Goal: Information Seeking & Learning: Find contact information

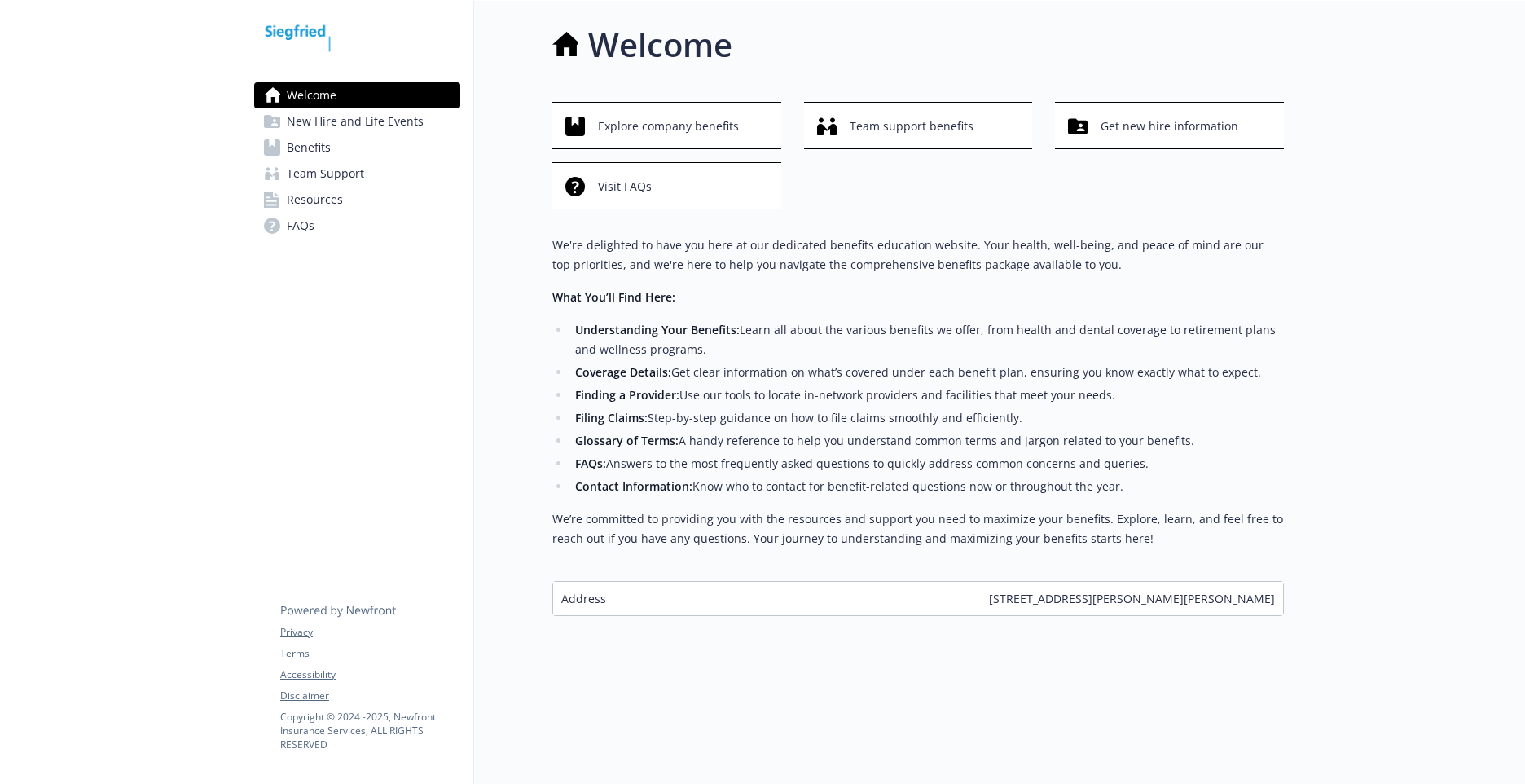
click at [304, 229] on span "FAQs" at bounding box center [301, 226] width 28 height 26
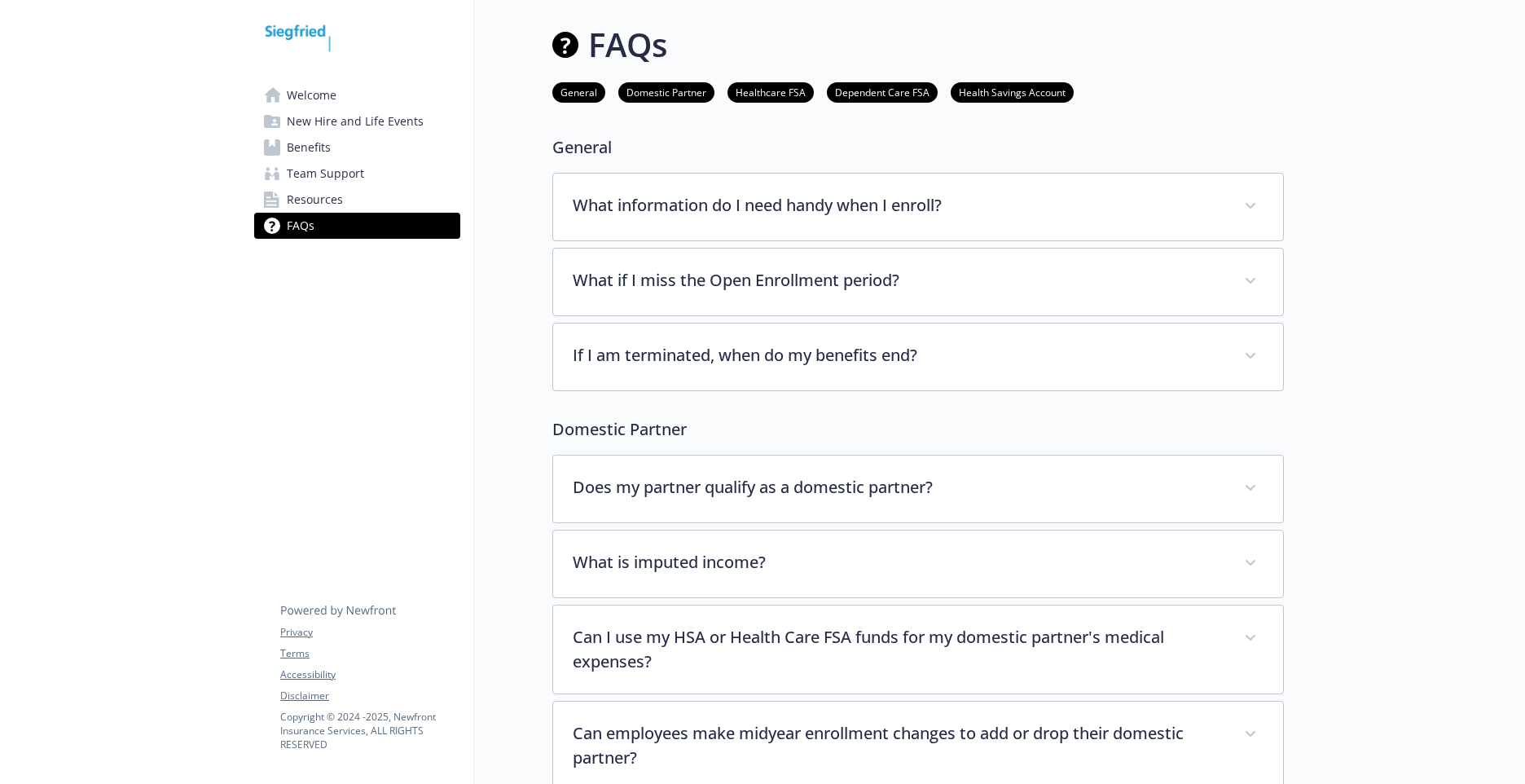
click at [561, 96] on link "General" at bounding box center [579, 92] width 53 height 16
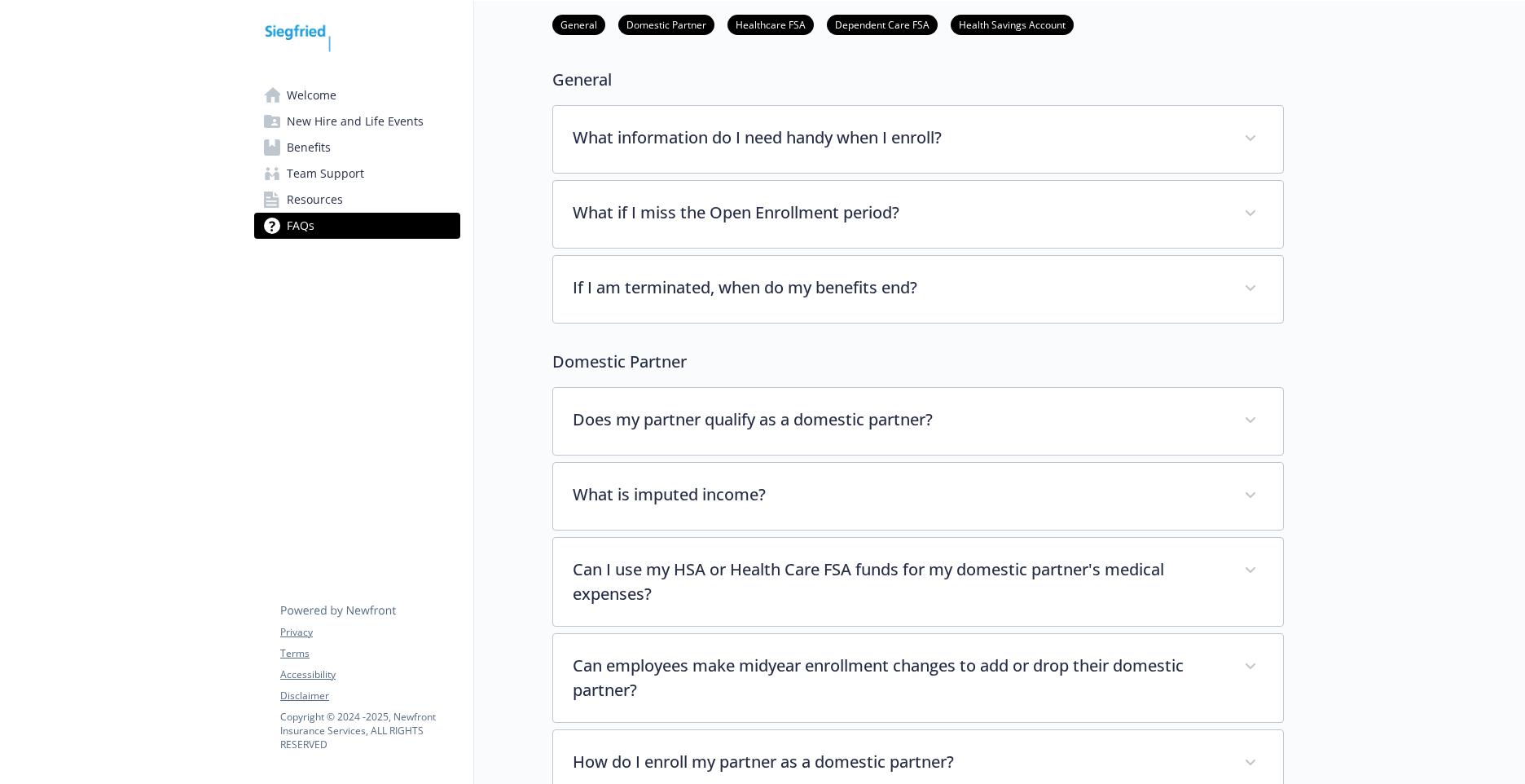
scroll to position [84, 12]
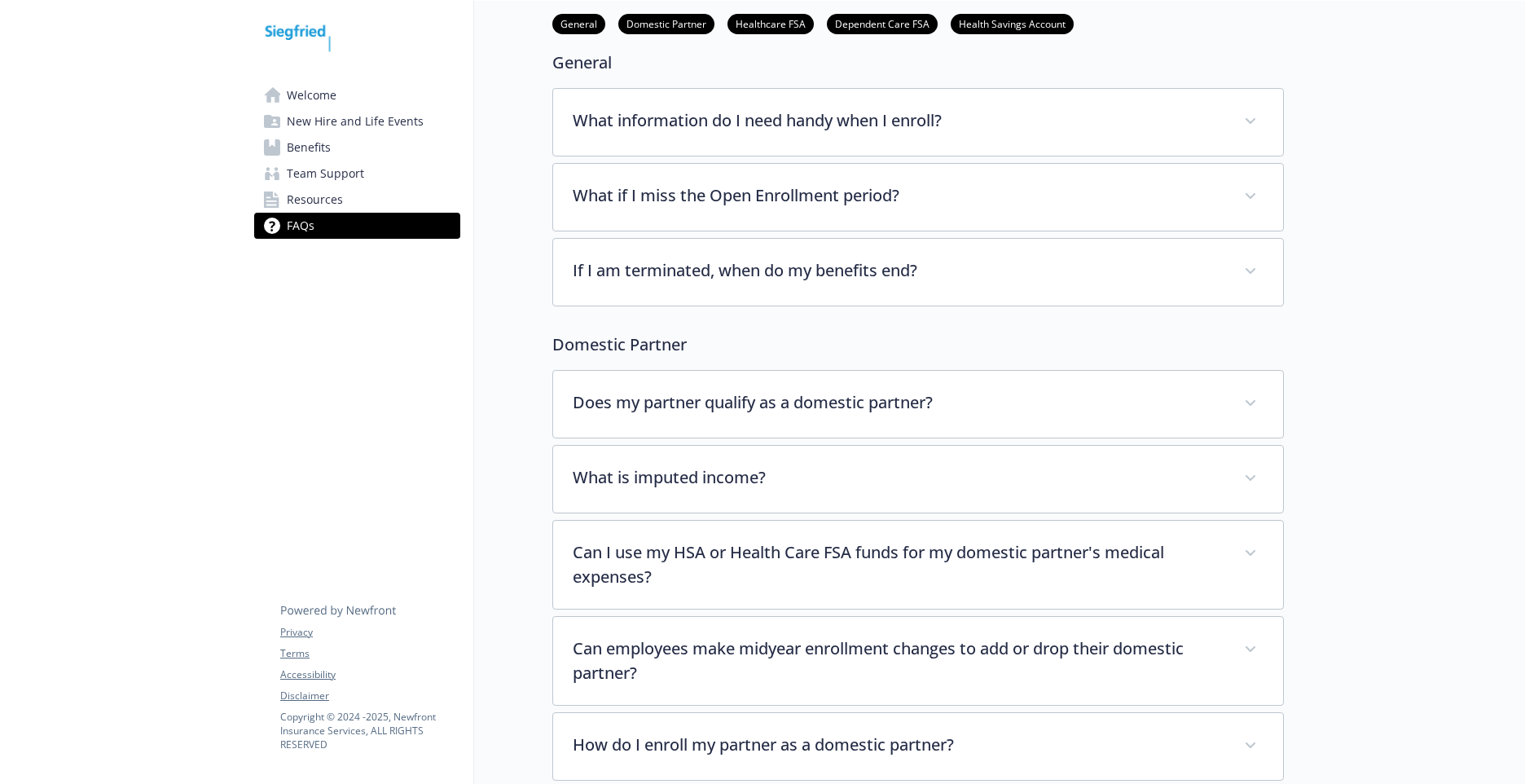
click at [309, 178] on span "Team Support" at bounding box center [325, 173] width 78 height 26
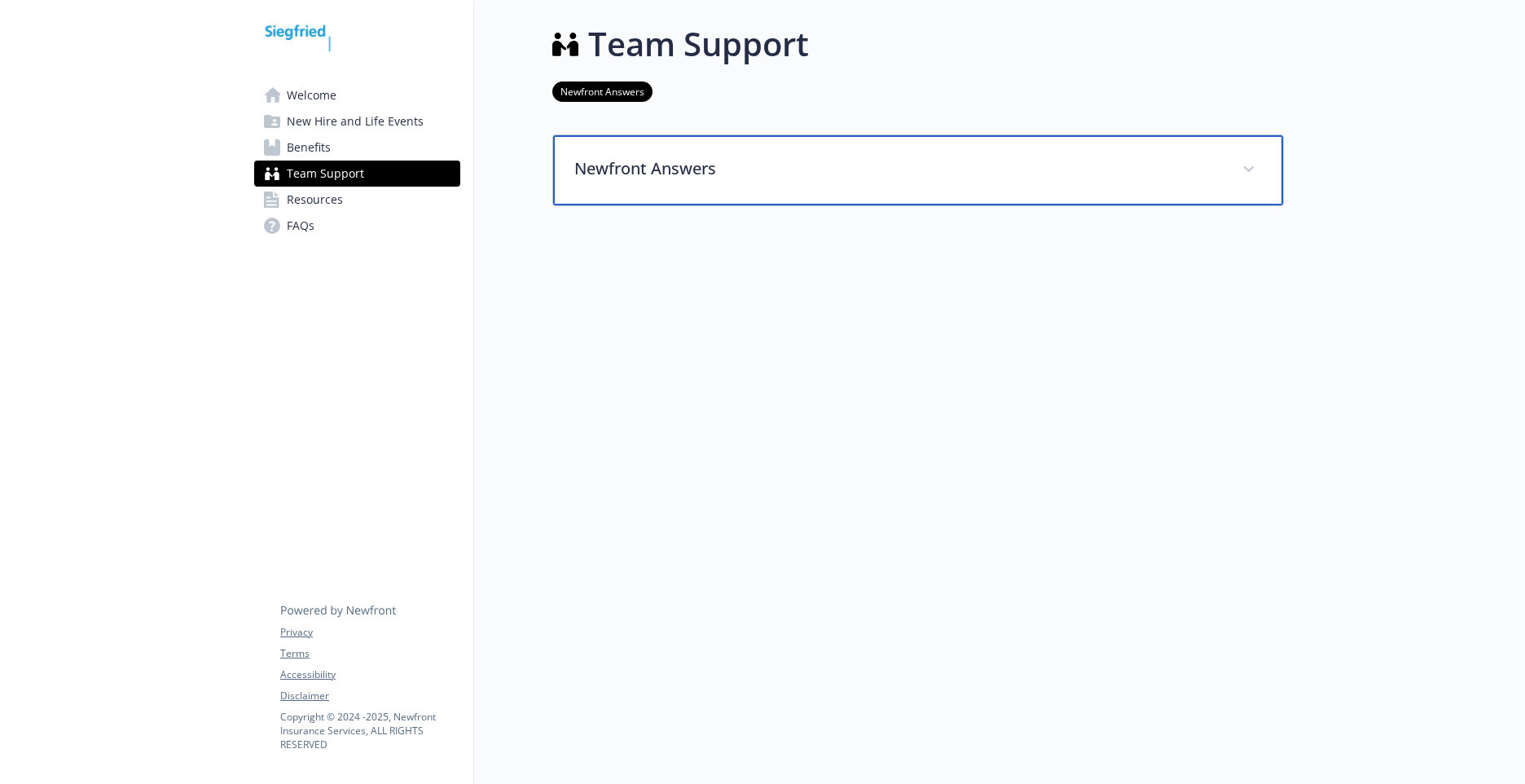
click at [664, 156] on p "Newfront Answers" at bounding box center [898, 169] width 648 height 24
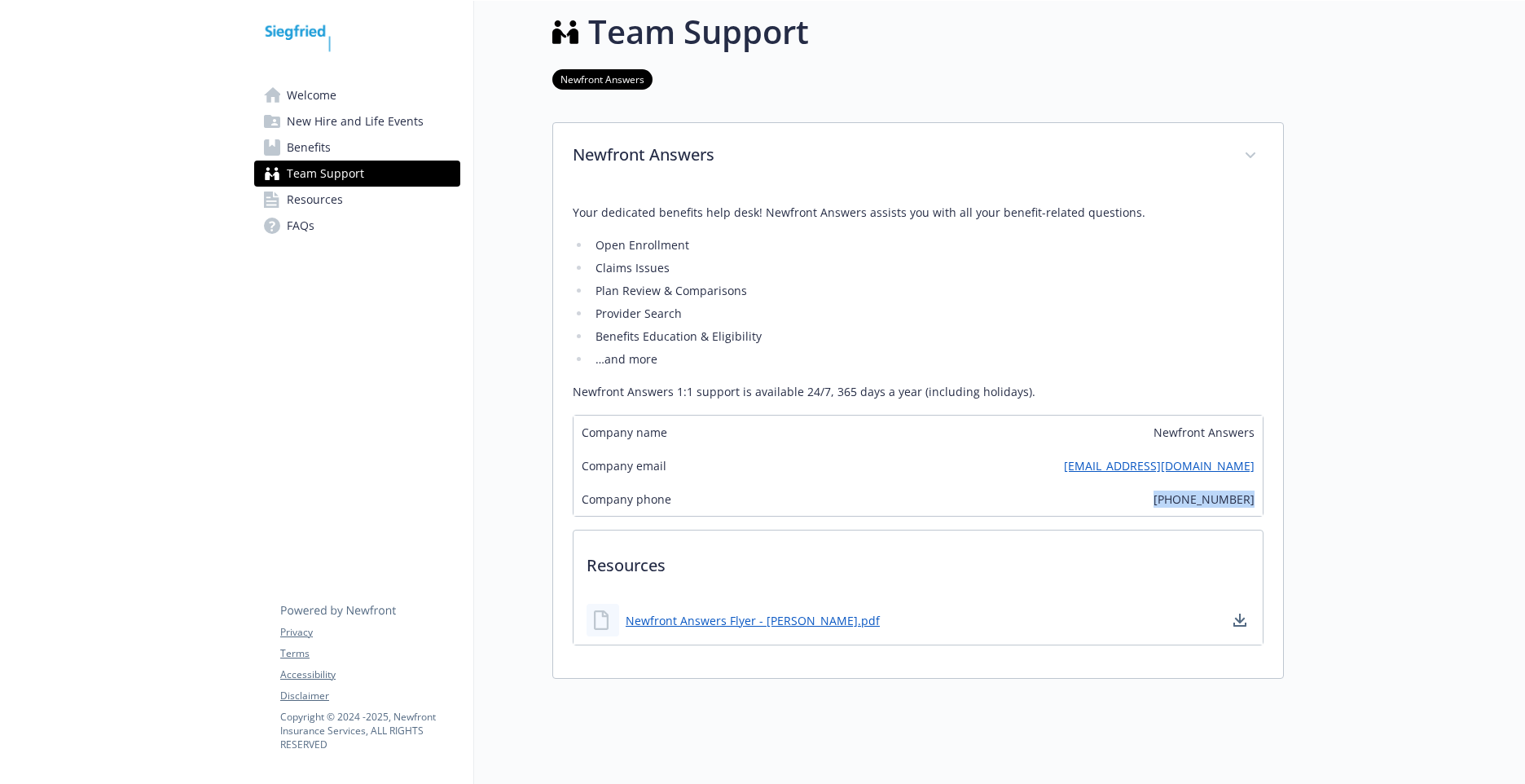
drag, startPoint x: 1160, startPoint y: 502, endPoint x: 1252, endPoint y: 507, distance: 92.1
click at [1252, 507] on div "Your dedicated benefits help desk! Newfront Answers assists you with all your b…" at bounding box center [918, 434] width 730 height 488
